Goal: Information Seeking & Learning: Learn about a topic

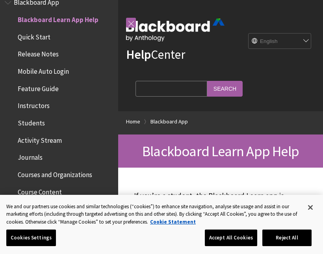
click at [167, 92] on input "Search Query" at bounding box center [172, 88] width 72 height 15
type input "Quiz"
click at [210, 95] on input "Search" at bounding box center [224, 88] width 35 height 15
click at [207, 91] on input "Search" at bounding box center [224, 88] width 35 height 15
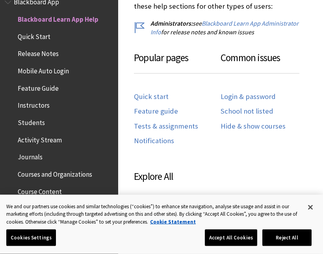
scroll to position [438, 0]
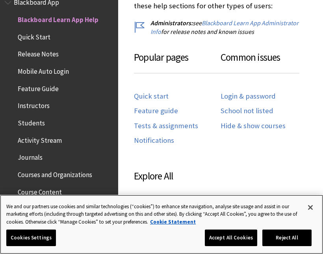
click at [234, 240] on button "Accept All Cookies" at bounding box center [231, 237] width 52 height 17
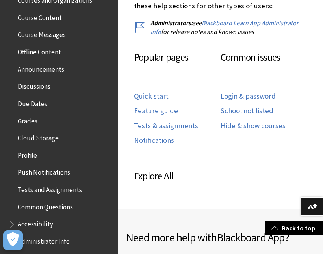
scroll to position [212, 0]
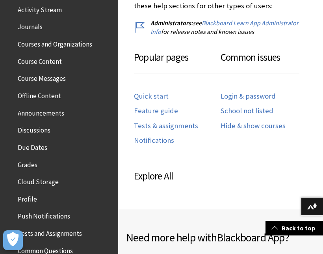
click at [66, 158] on span "Grades" at bounding box center [61, 164] width 105 height 13
